Goal: Task Accomplishment & Management: Manage account settings

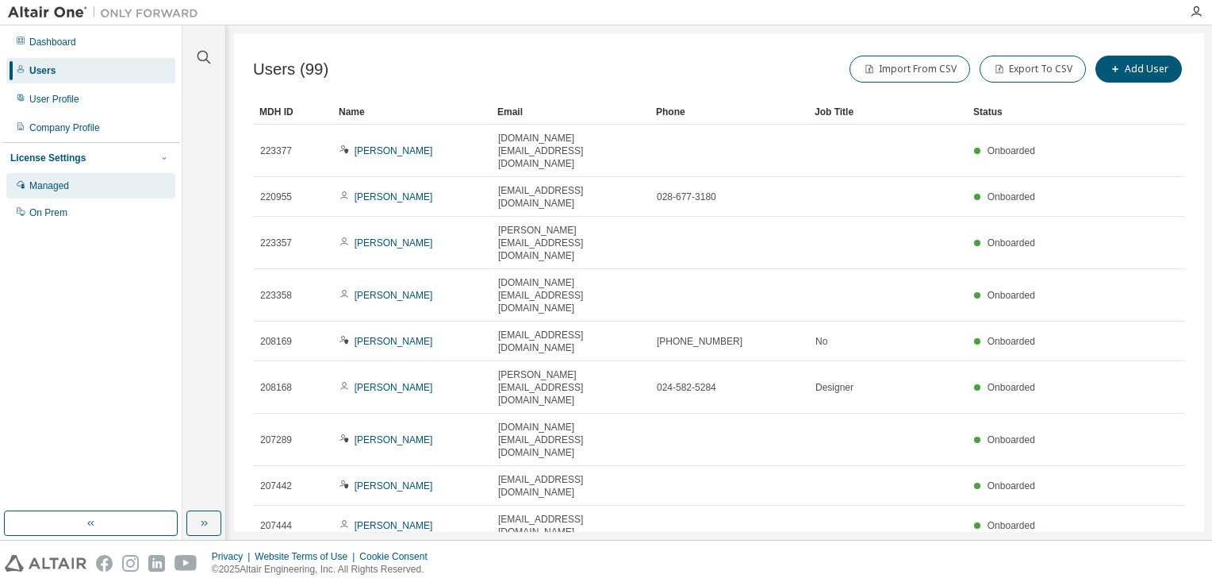
click at [67, 186] on div "Managed" at bounding box center [49, 185] width 40 height 13
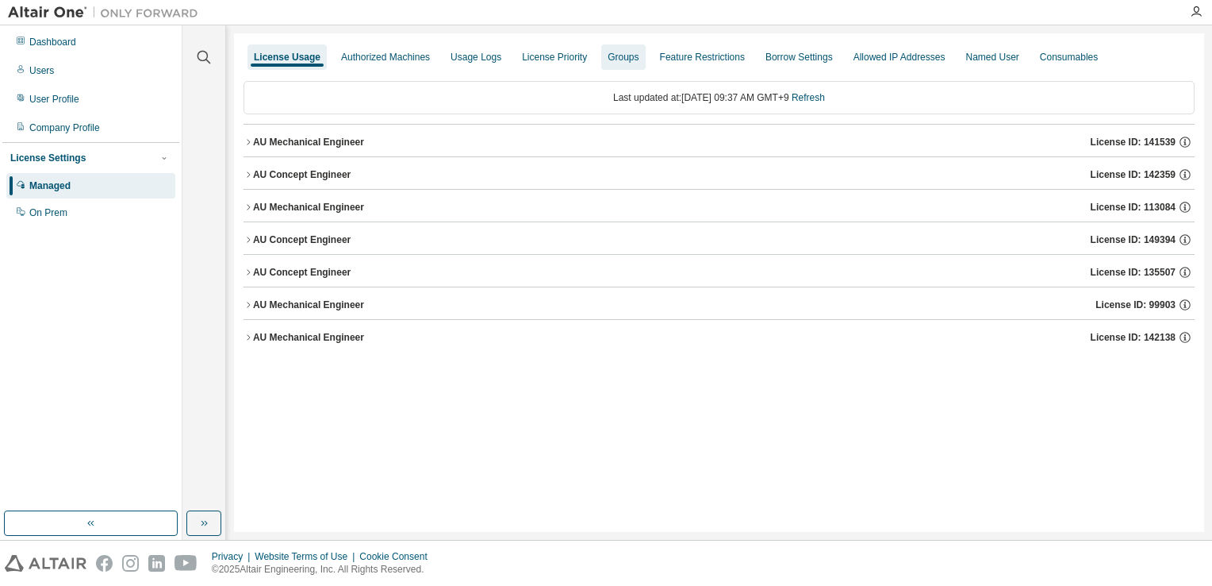
click at [616, 60] on div "Groups" at bounding box center [623, 57] width 31 height 13
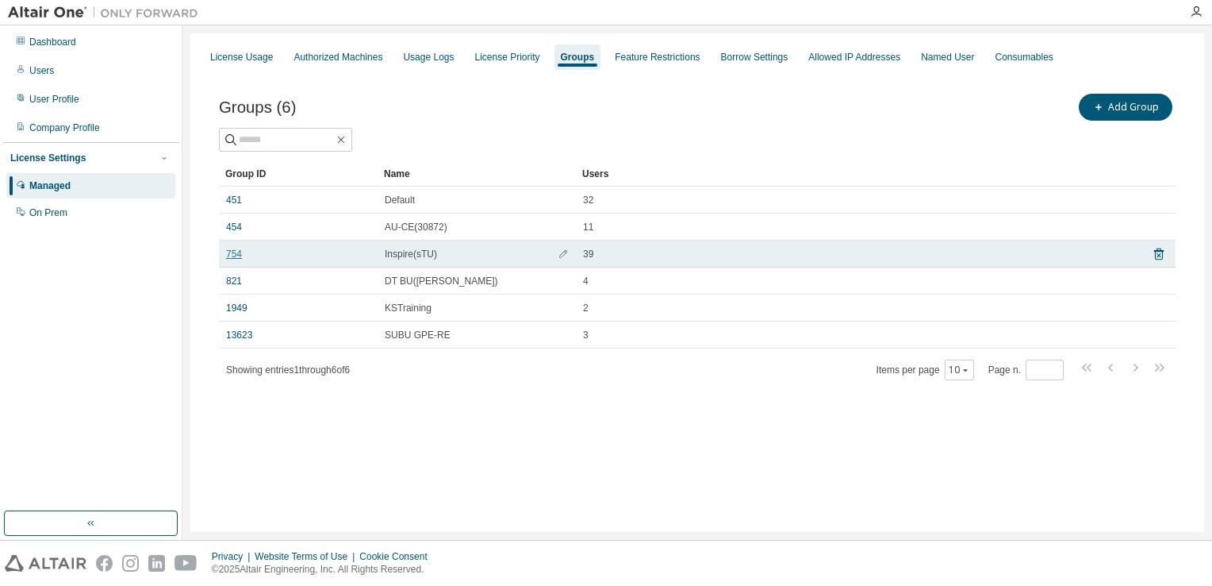
click at [234, 252] on link "754" at bounding box center [234, 254] width 16 height 13
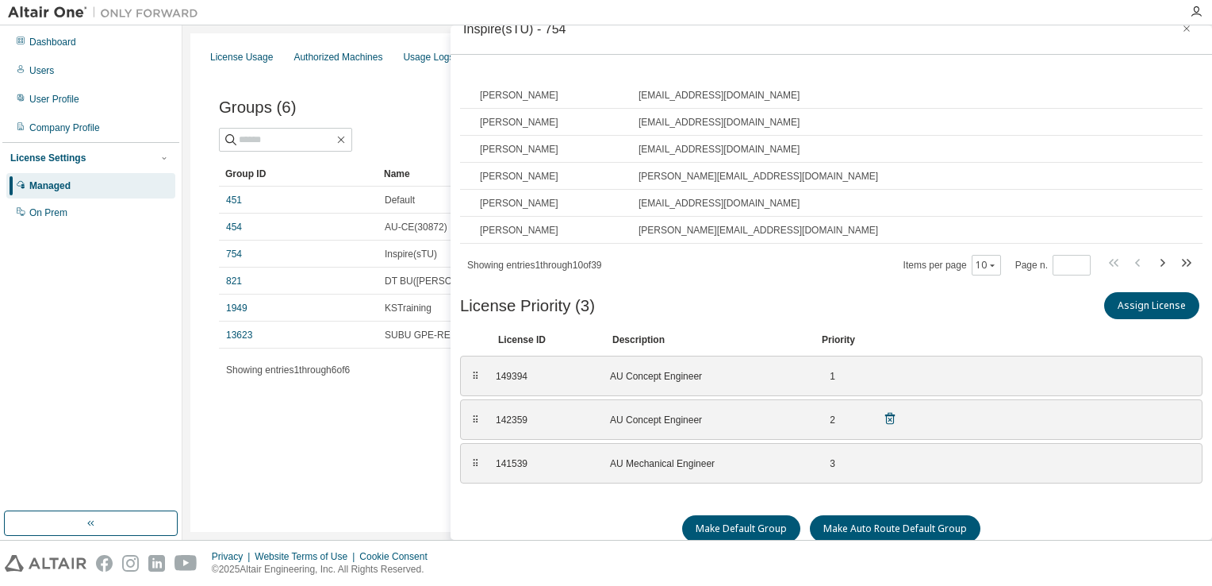
scroll to position [33, 0]
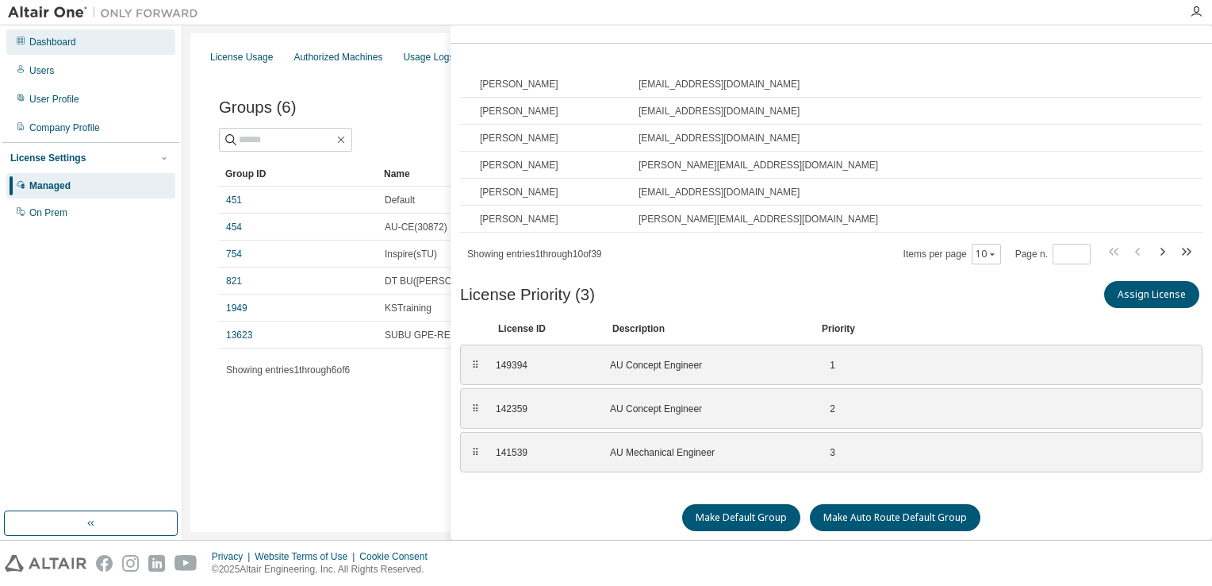
click at [57, 46] on div "Dashboard" at bounding box center [52, 42] width 47 height 13
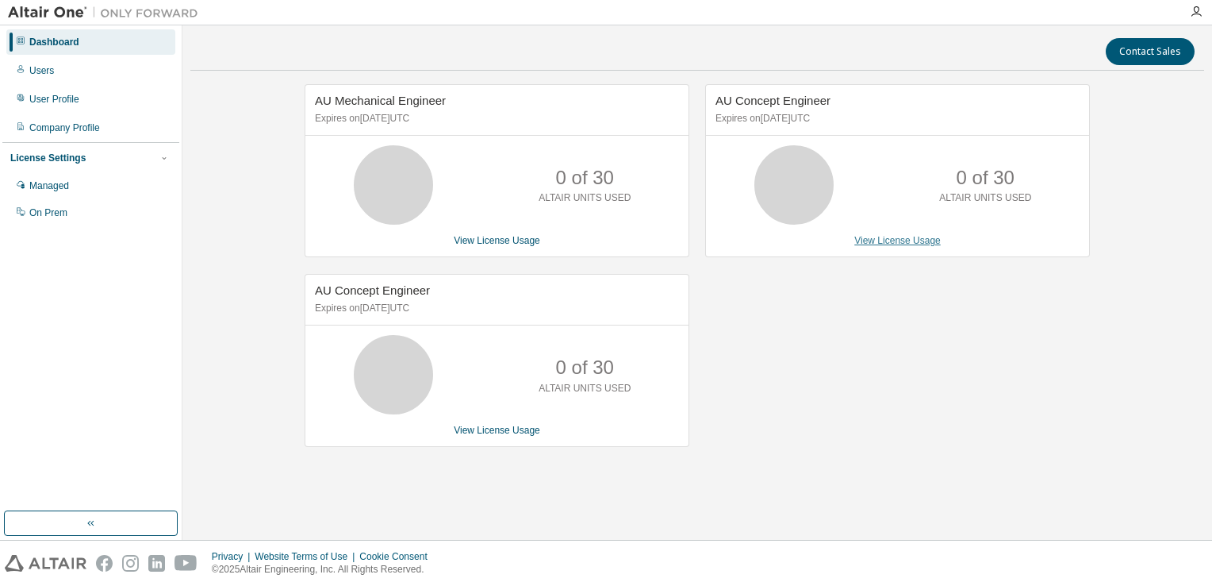
click at [903, 241] on link "View License Usage" at bounding box center [898, 240] width 86 height 11
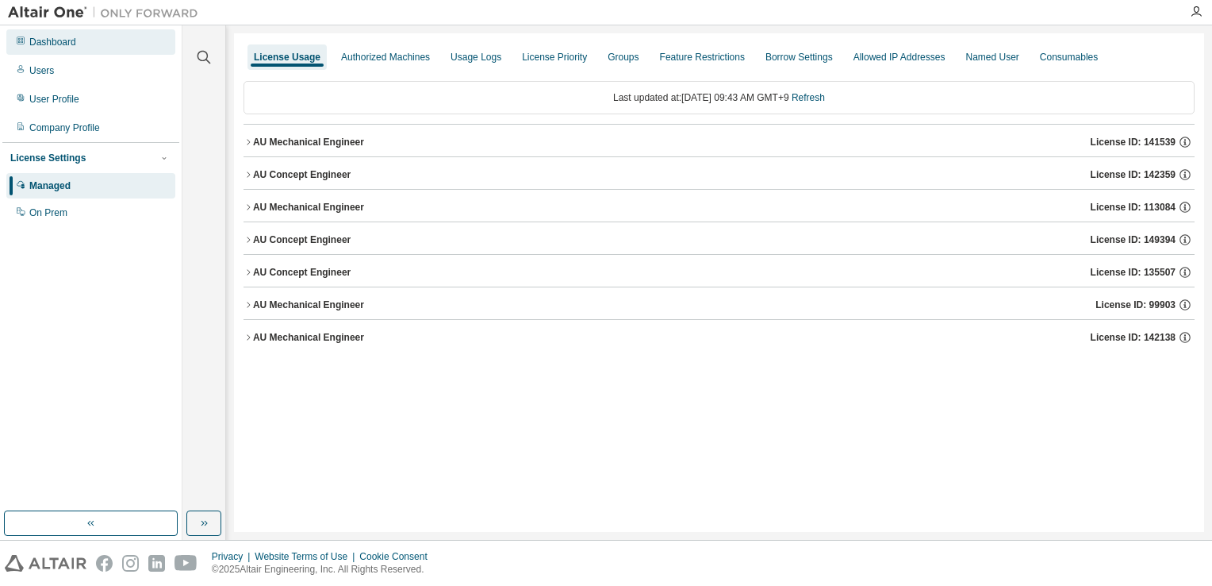
click at [65, 44] on div "Dashboard" at bounding box center [52, 42] width 47 height 13
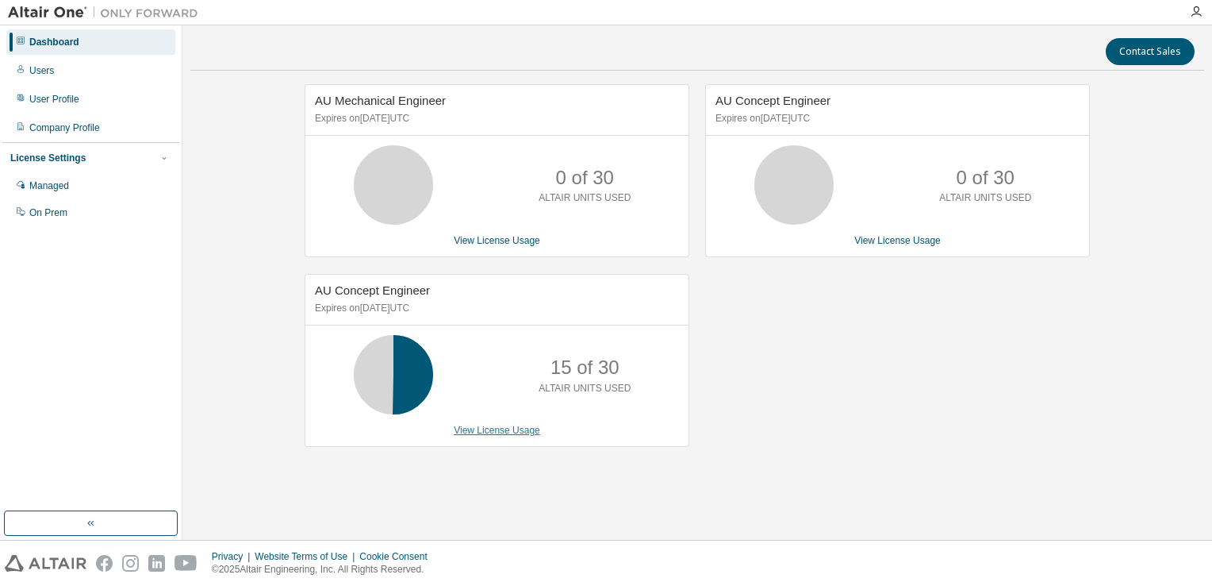
click at [492, 426] on link "View License Usage" at bounding box center [497, 429] width 86 height 11
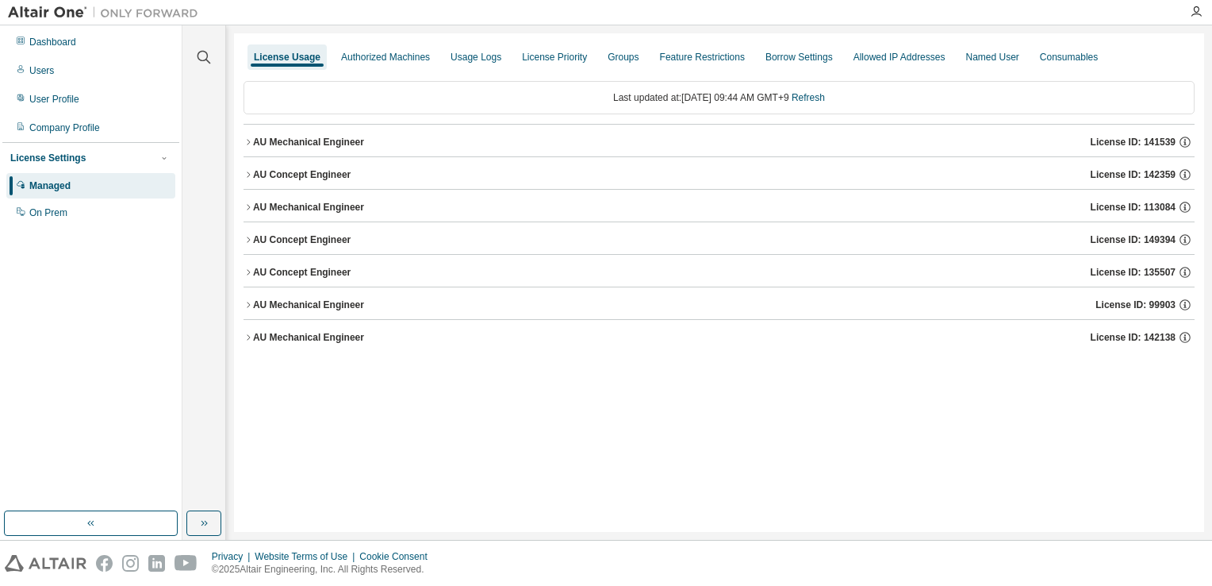
click at [1122, 237] on span "License ID: 149394" at bounding box center [1133, 239] width 85 height 13
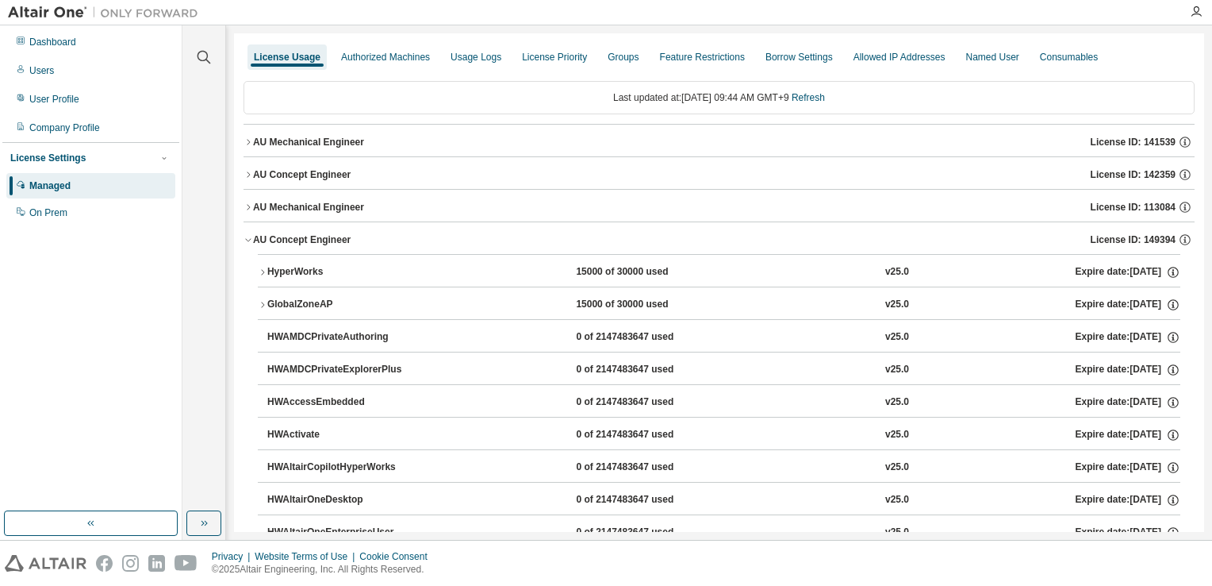
click at [244, 238] on icon "button" at bounding box center [249, 240] width 10 height 10
